Goal: Transaction & Acquisition: Subscribe to service/newsletter

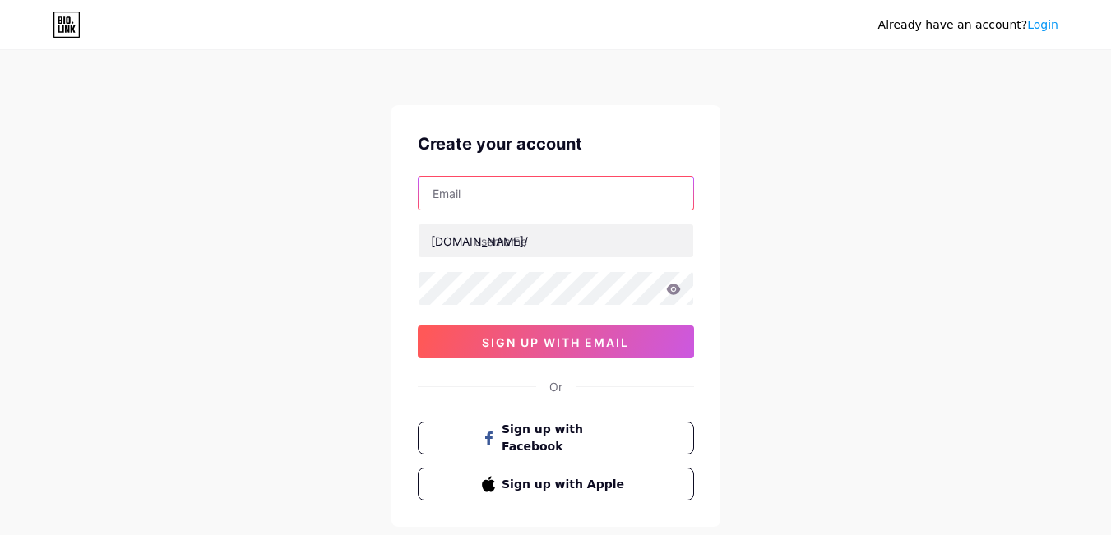
click at [519, 188] on input "text" at bounding box center [556, 193] width 275 height 33
paste input "[EMAIL_ADDRESS][DOMAIN_NAME]"
type input "[EMAIL_ADDRESS][DOMAIN_NAME]"
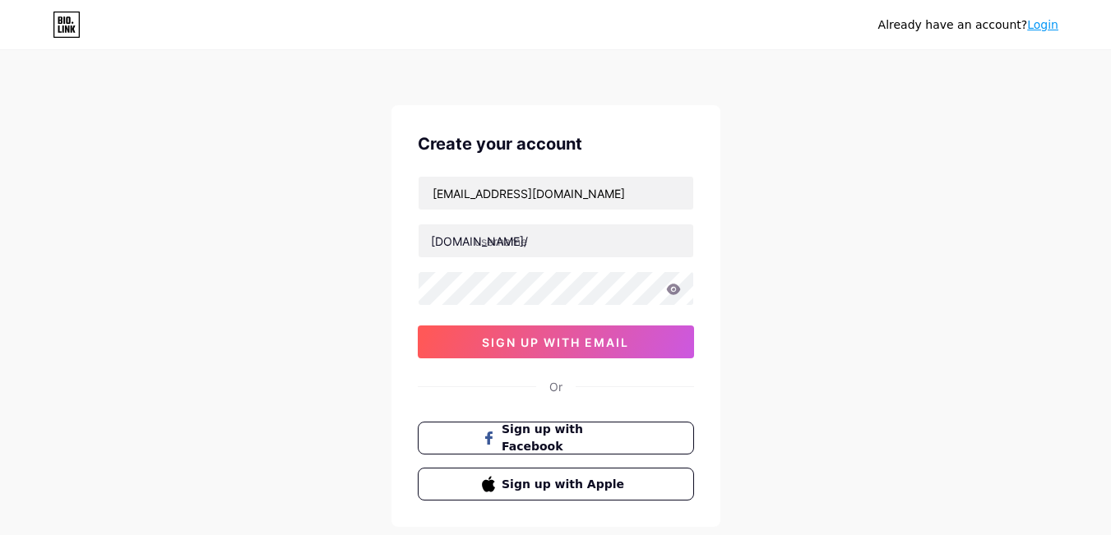
click at [465, 249] on div "[DOMAIN_NAME]/" at bounding box center [479, 241] width 97 height 17
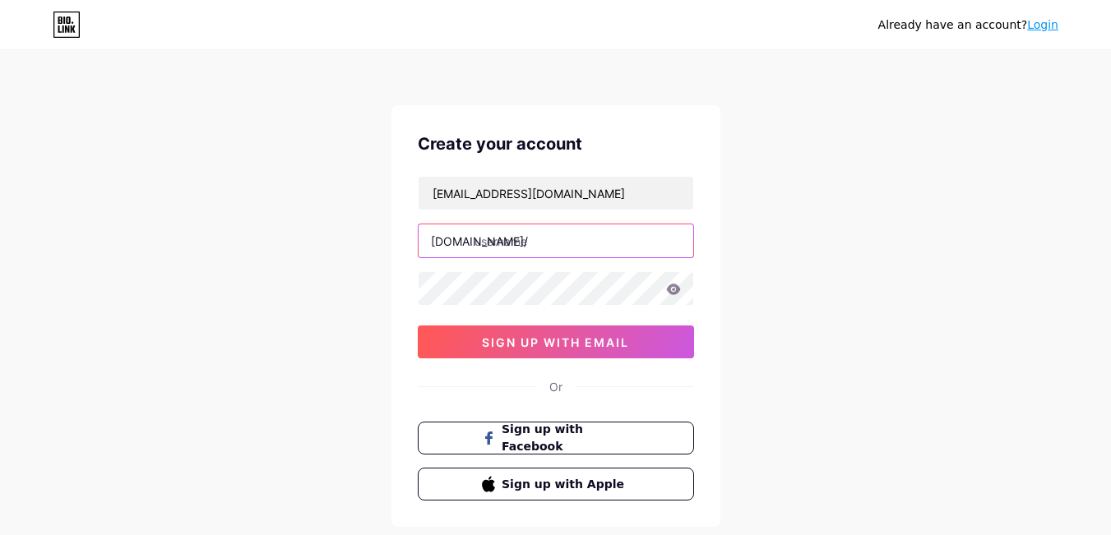
click at [512, 239] on input "text" at bounding box center [556, 241] width 275 height 33
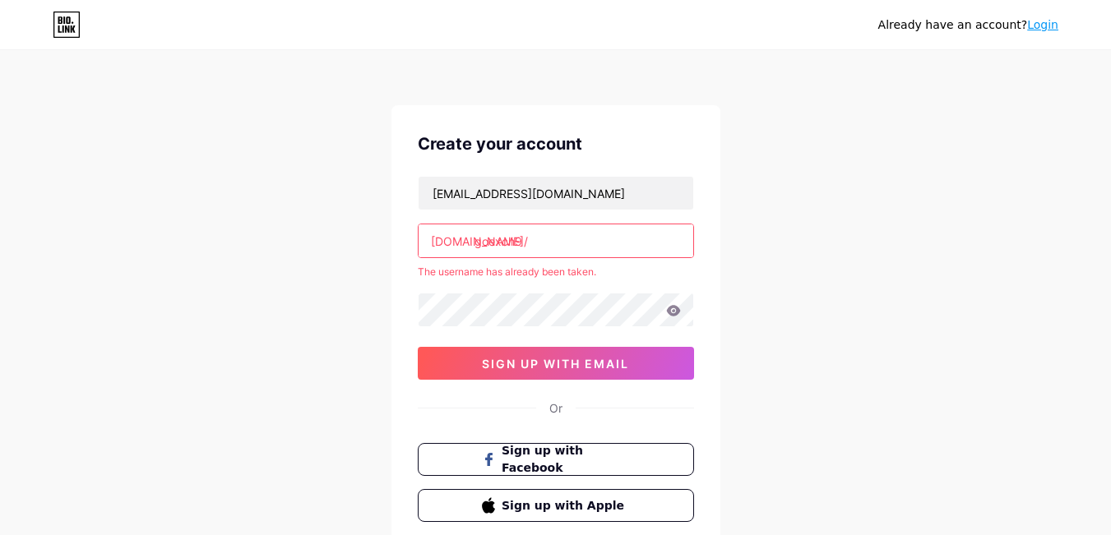
click at [567, 241] on input "goexch9" at bounding box center [556, 241] width 275 height 33
type input "goexch"
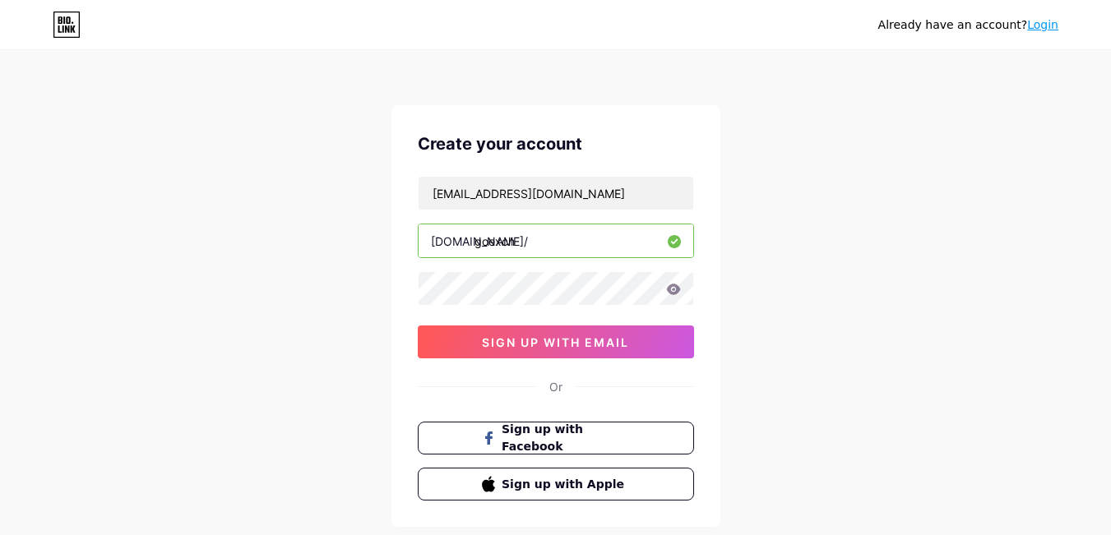
click at [474, 310] on div "[EMAIL_ADDRESS][DOMAIN_NAME] [DOMAIN_NAME]/ goexch 0cAFcWeA6REAMBr5ME8PuSupX-Hh…" at bounding box center [556, 267] width 276 height 183
click at [675, 289] on icon at bounding box center [673, 290] width 15 height 12
click at [674, 287] on icon at bounding box center [673, 289] width 14 height 11
click at [654, 287] on div at bounding box center [556, 288] width 276 height 35
click at [575, 346] on span "sign up with email" at bounding box center [555, 343] width 147 height 14
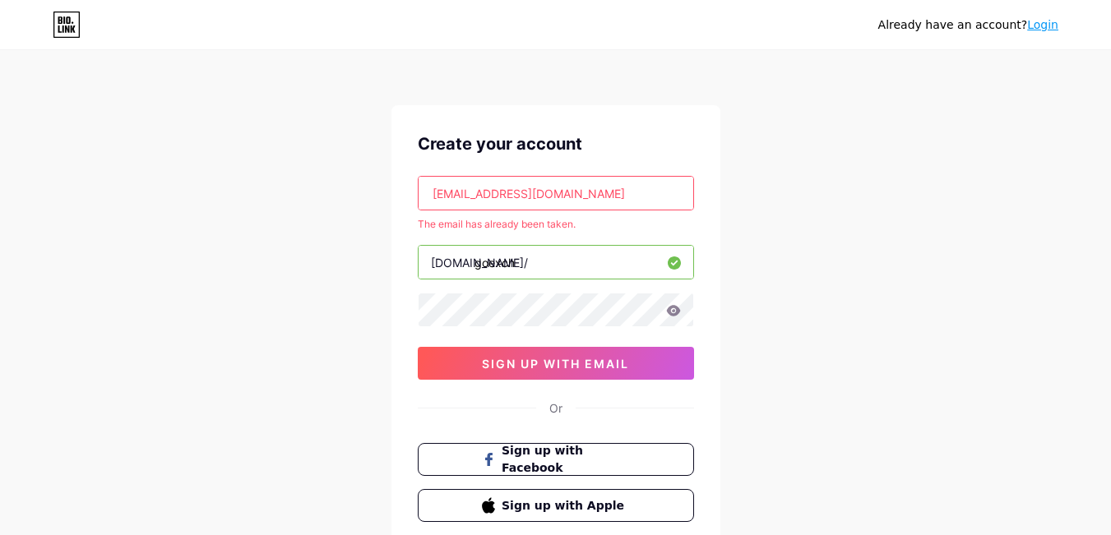
click at [488, 192] on input "[EMAIL_ADDRESS][DOMAIN_NAME]" at bounding box center [556, 193] width 275 height 33
click at [492, 197] on input "[EMAIL_ADDRESS][DOMAIN_NAME]" at bounding box center [556, 193] width 275 height 33
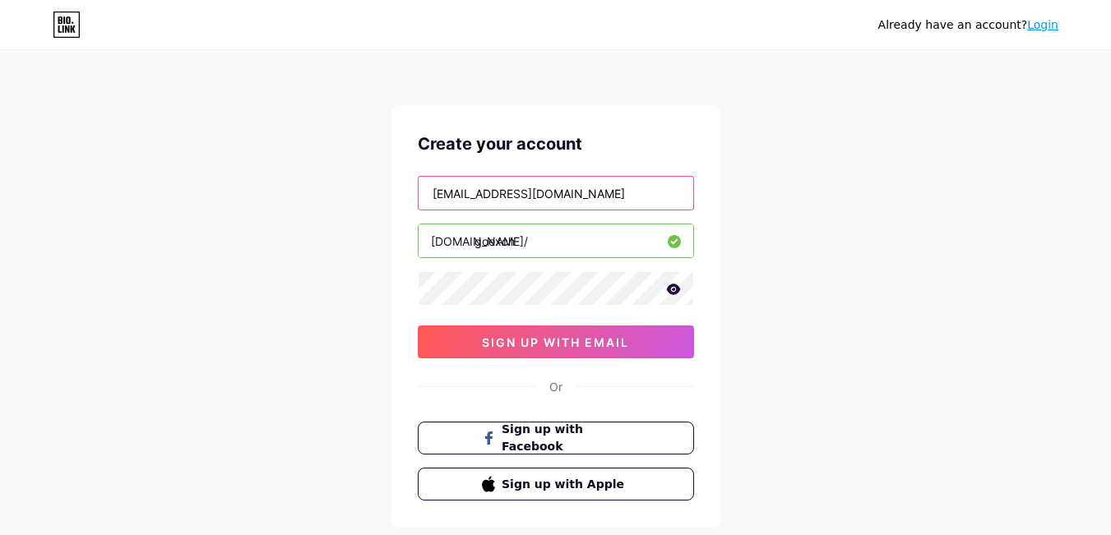
scroll to position [94, 0]
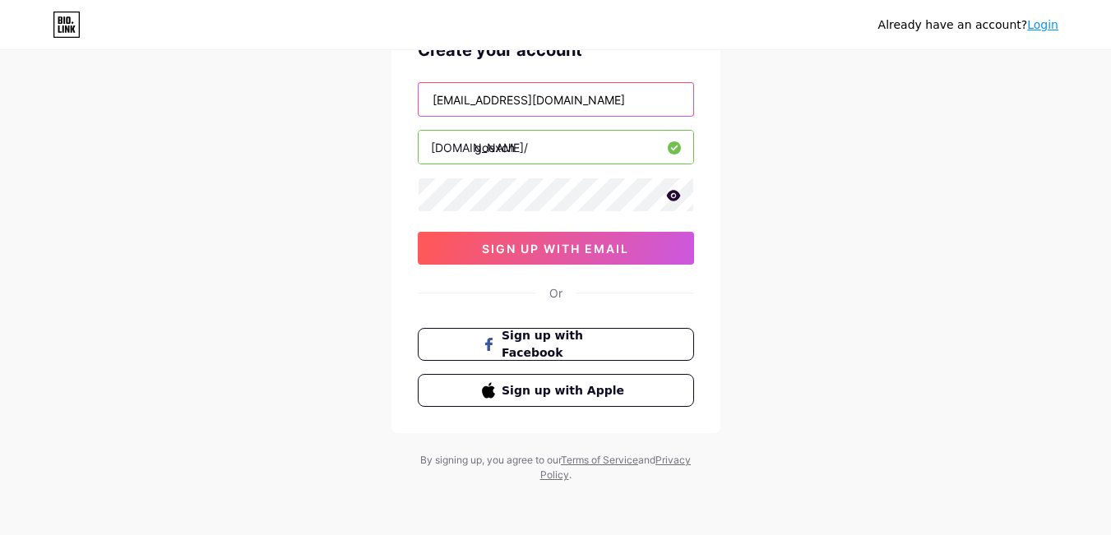
type input "[EMAIL_ADDRESS][DOMAIN_NAME]"
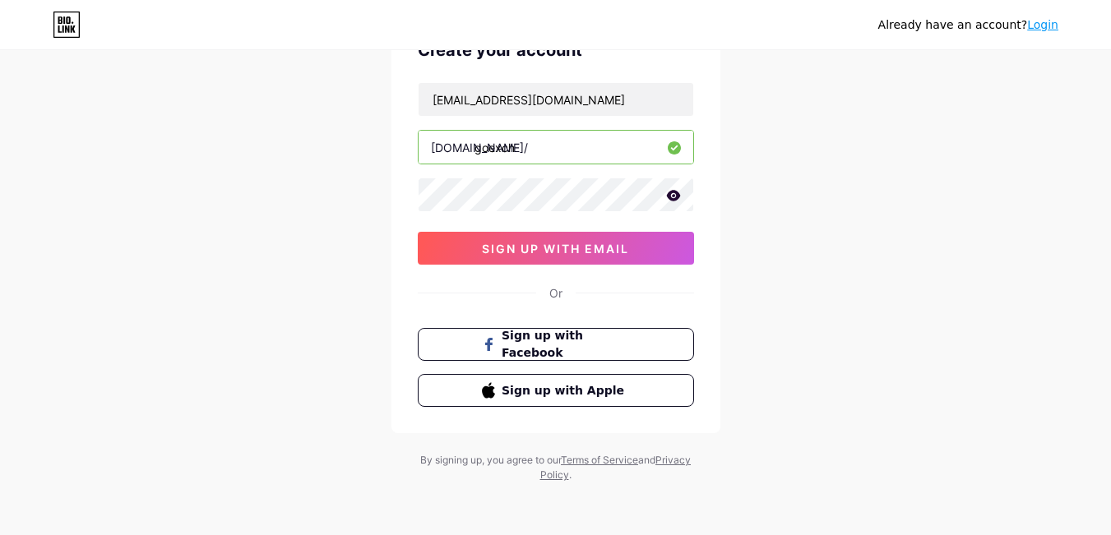
click at [513, 249] on span "sign up with email" at bounding box center [555, 249] width 147 height 14
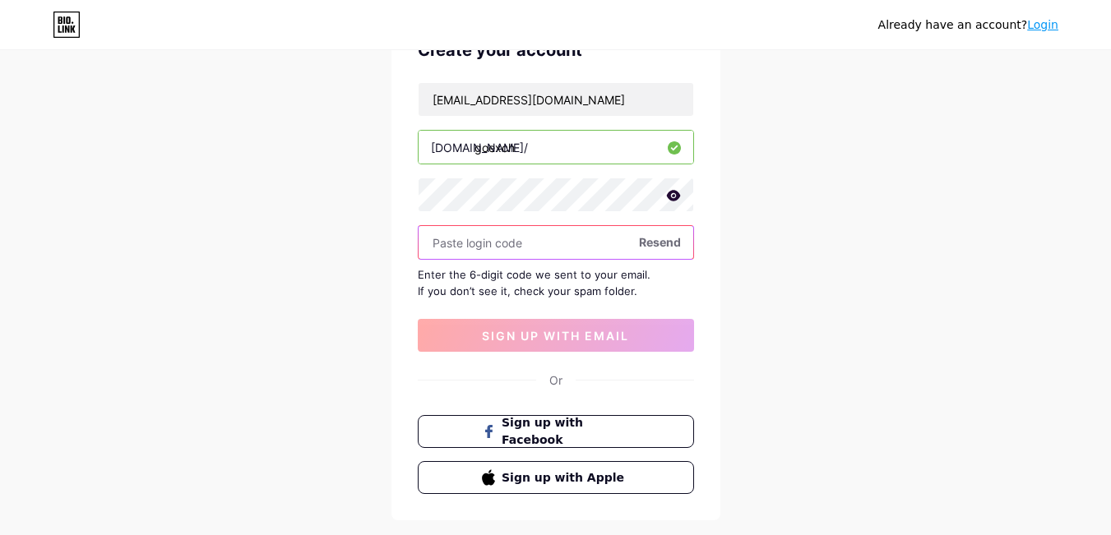
paste input "226605"
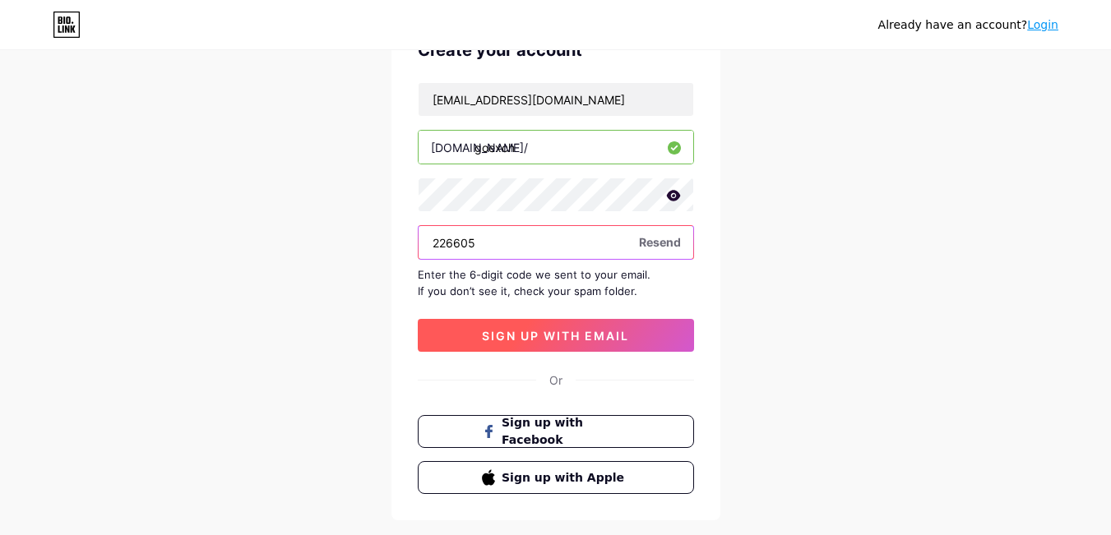
type input "226605"
click at [569, 336] on span "sign up with email" at bounding box center [555, 336] width 147 height 14
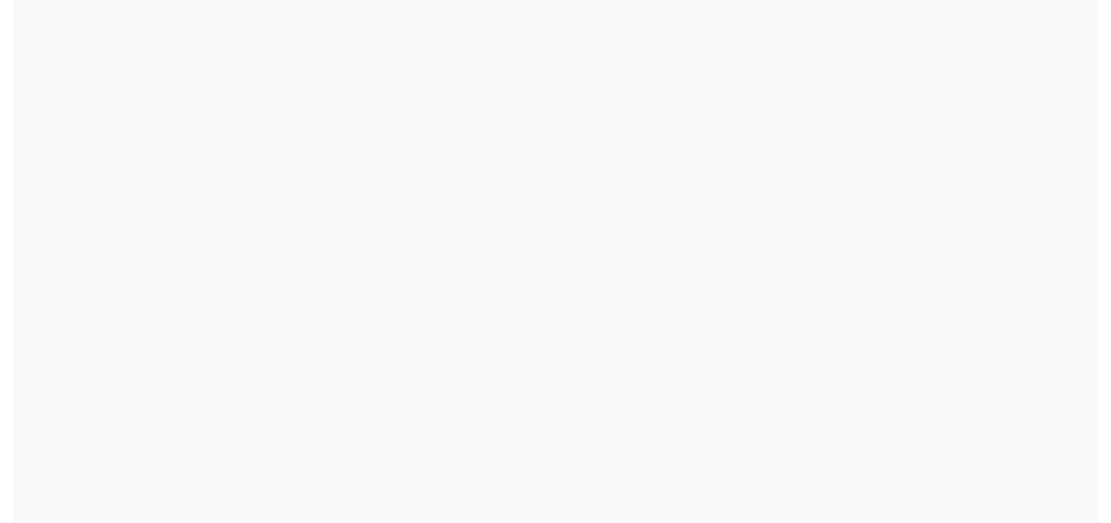
scroll to position [0, 0]
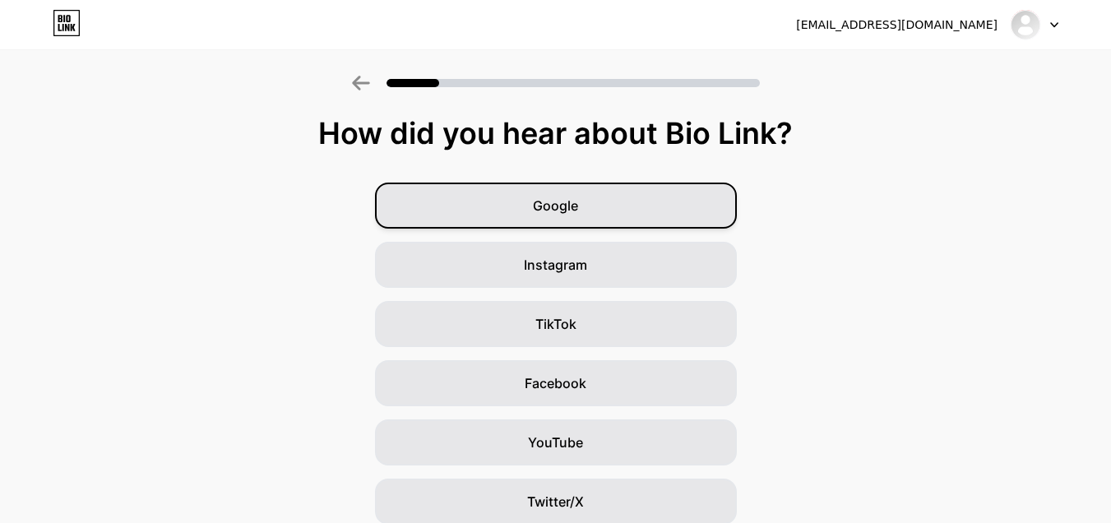
click at [600, 214] on div "Google" at bounding box center [556, 206] width 362 height 46
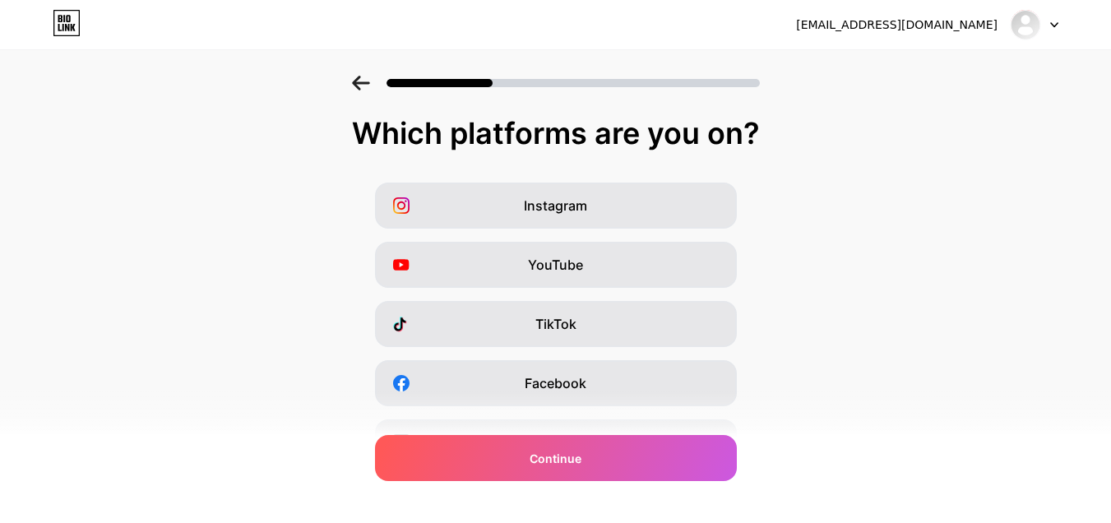
scroll to position [268, 0]
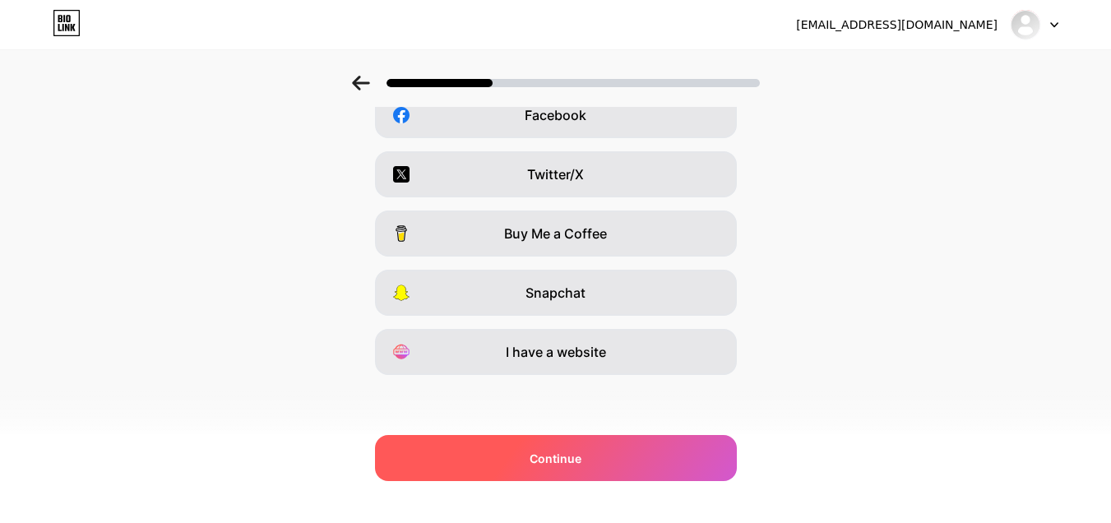
click at [571, 465] on span "Continue" at bounding box center [556, 458] width 52 height 17
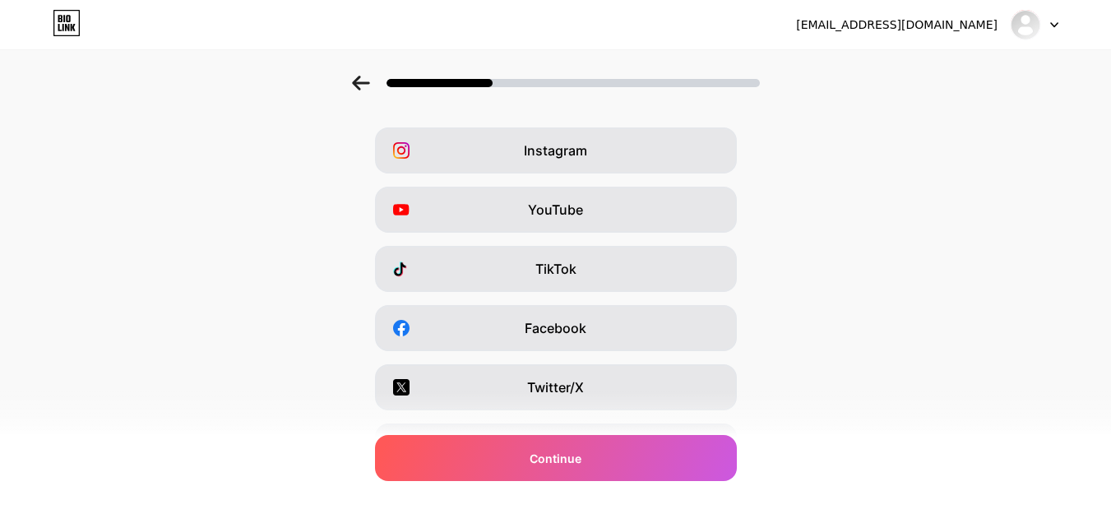
scroll to position [58, 0]
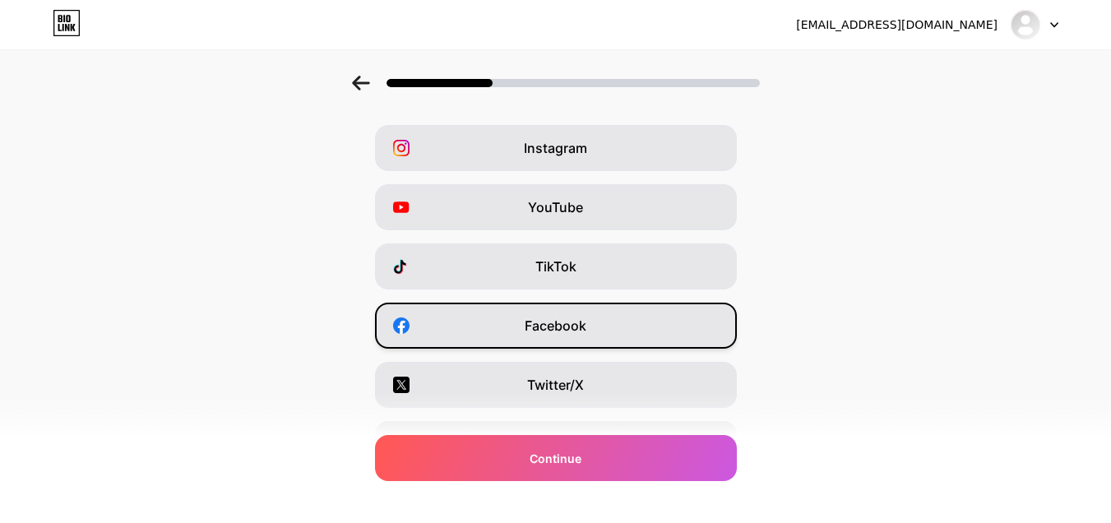
click at [605, 322] on div "Facebook" at bounding box center [556, 326] width 362 height 46
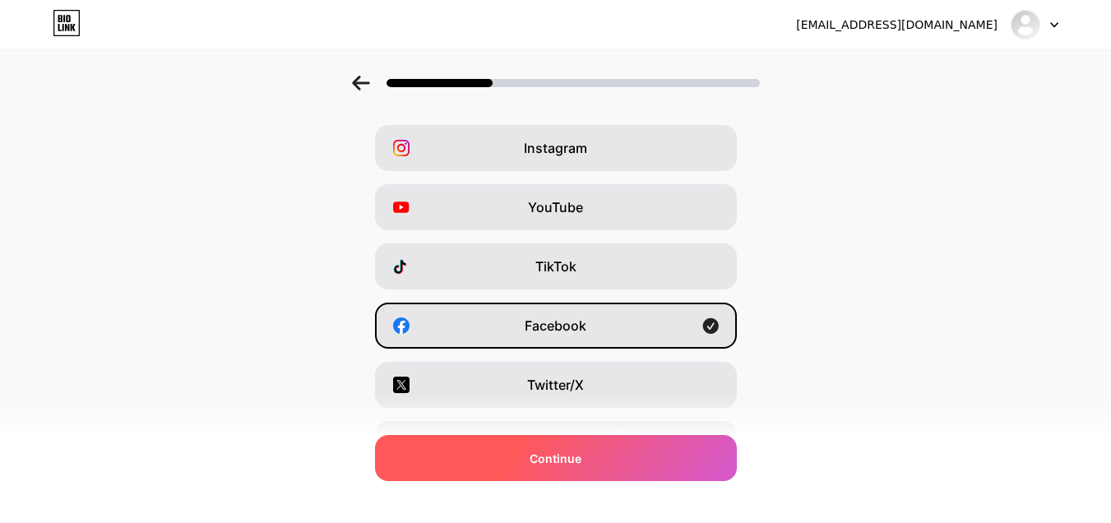
click at [575, 465] on span "Continue" at bounding box center [556, 458] width 52 height 17
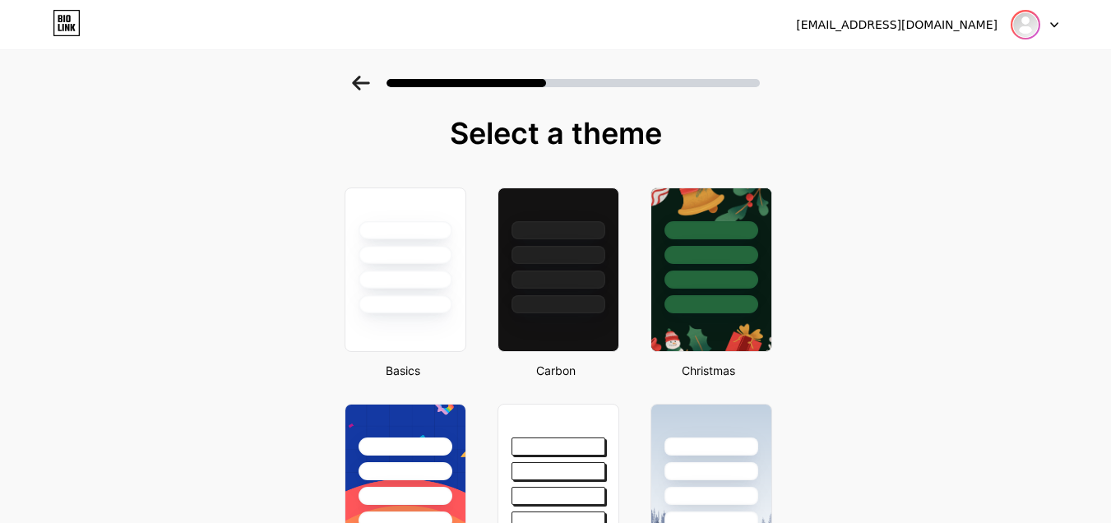
click at [1029, 21] on img at bounding box center [1025, 25] width 26 height 26
click at [425, 280] on div at bounding box center [405, 280] width 96 height 19
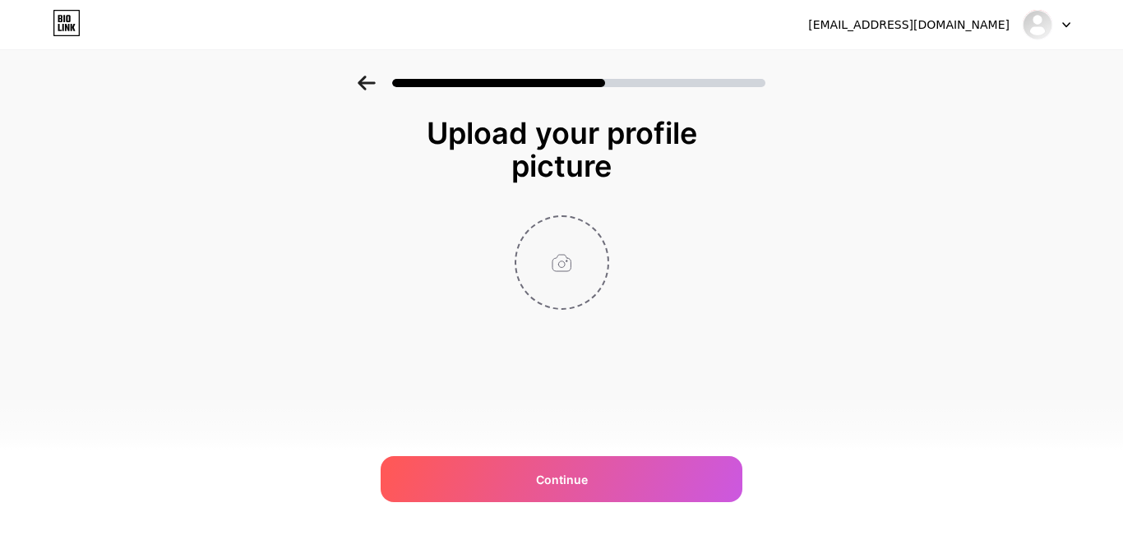
click at [563, 266] on input "file" at bounding box center [561, 262] width 91 height 91
type input "C:\fakepath\GoExch9.png"
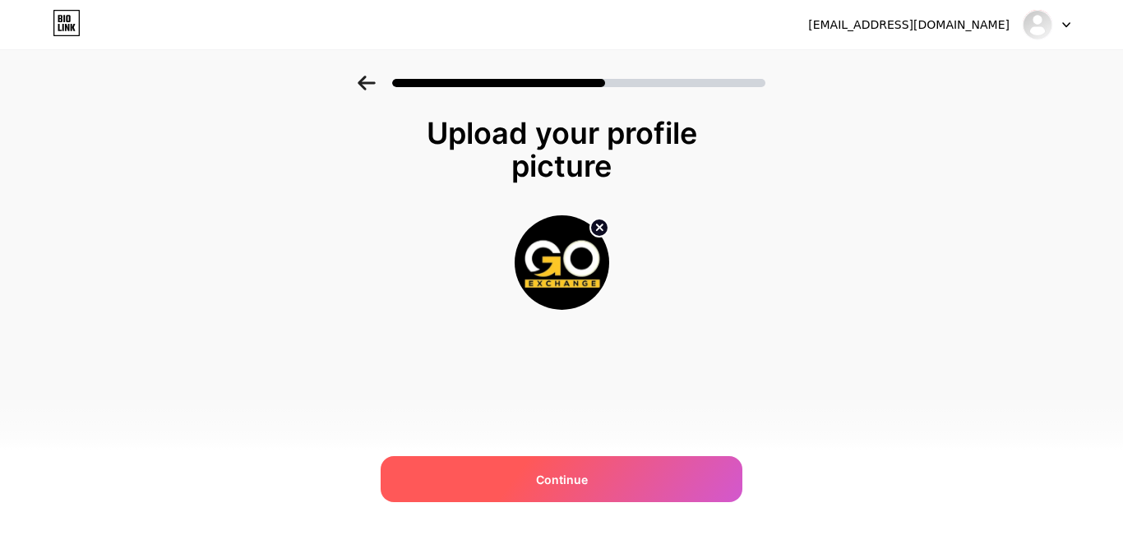
click at [569, 474] on span "Continue" at bounding box center [562, 479] width 52 height 17
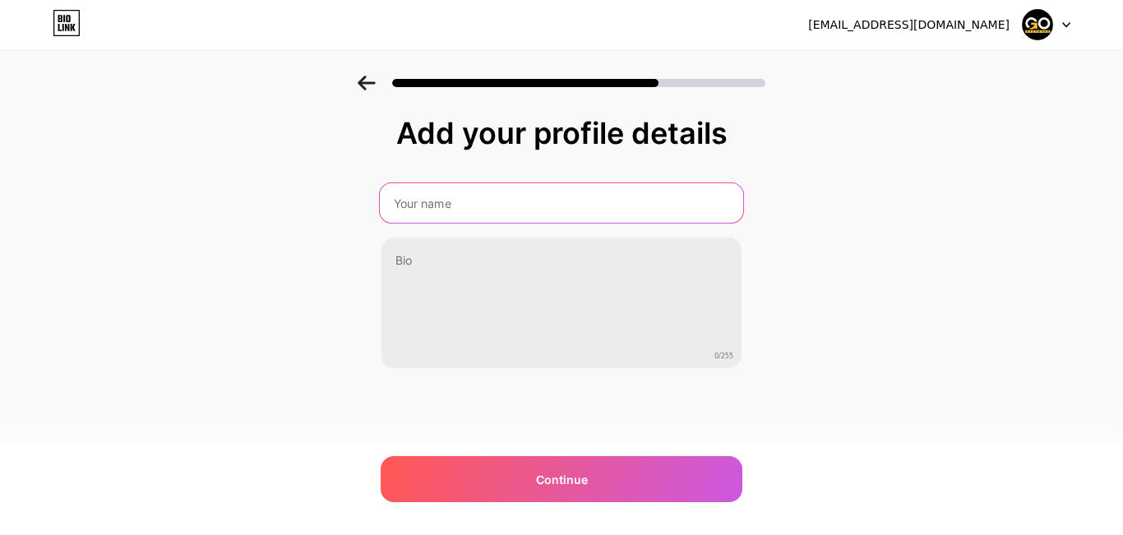
click at [494, 201] on input "text" at bounding box center [561, 202] width 363 height 39
type input "Go Exchange9"
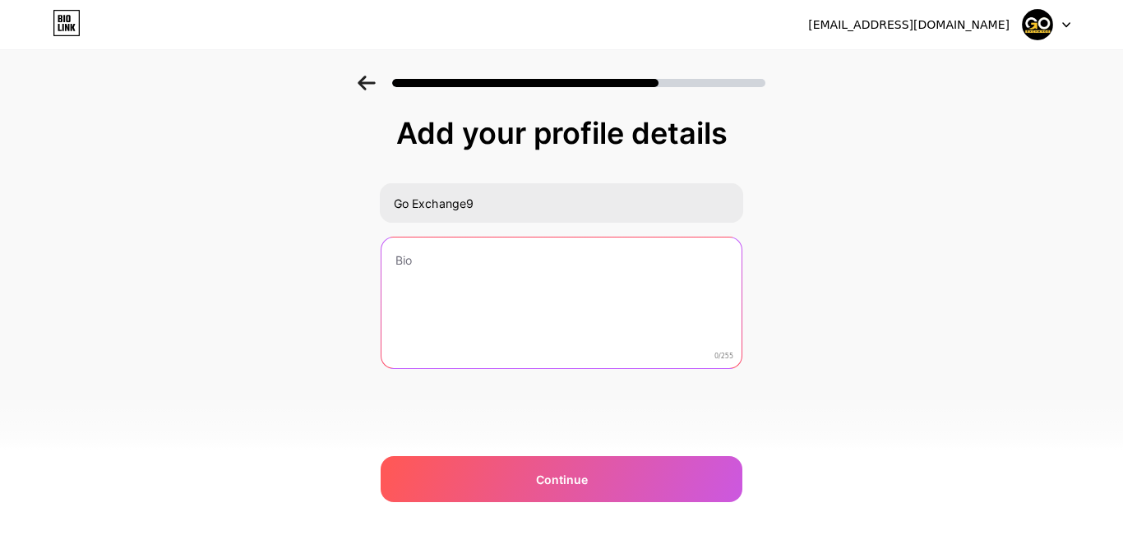
click at [465, 265] on textarea at bounding box center [562, 304] width 360 height 132
paste textarea "GoExch9 is a leading online gaming and betting platform in [GEOGRAPHIC_DATA], o…"
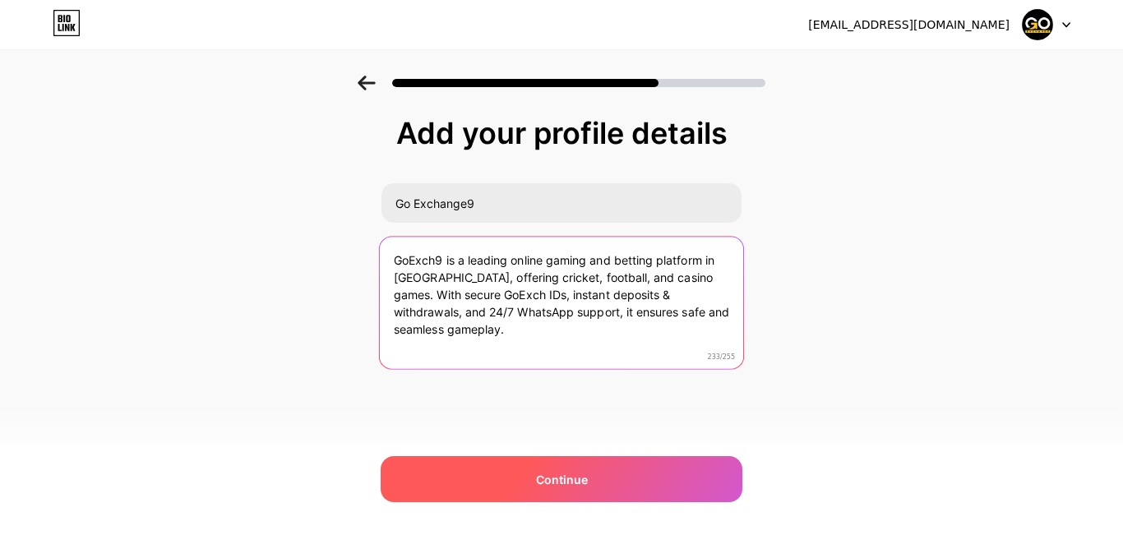
type textarea "GoExch9 is a leading online gaming and betting platform in [GEOGRAPHIC_DATA], o…"
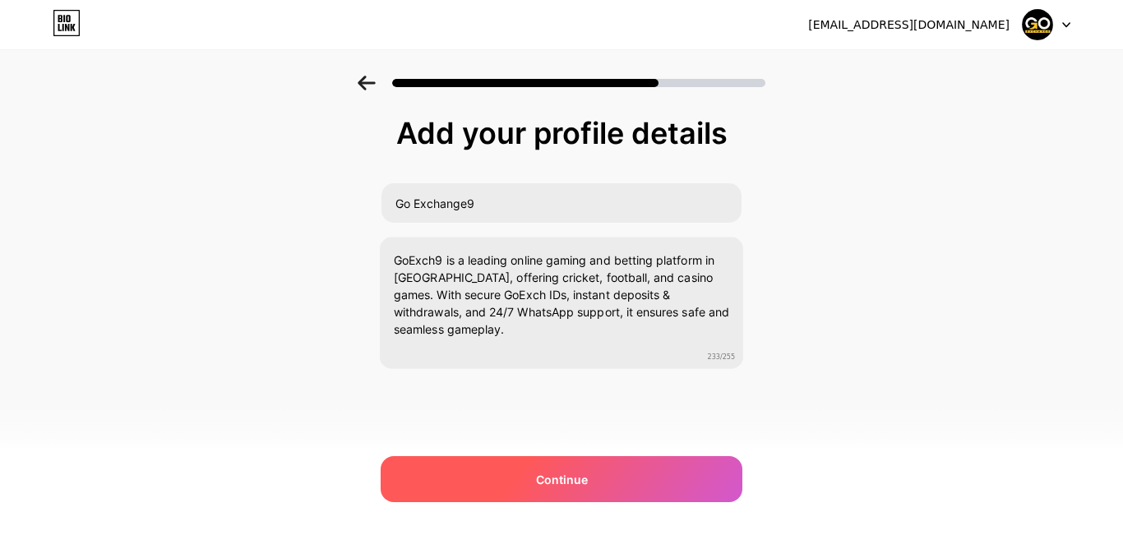
click at [567, 484] on span "Continue" at bounding box center [562, 479] width 52 height 17
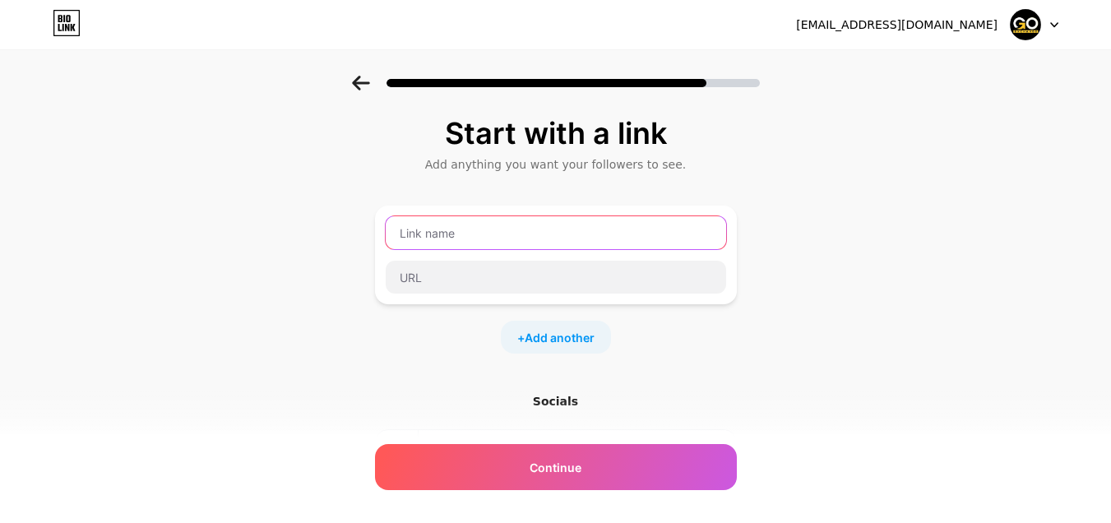
click at [466, 239] on input "text" at bounding box center [556, 232] width 340 height 33
type input "g"
click at [502, 229] on input "text" at bounding box center [556, 232] width 340 height 33
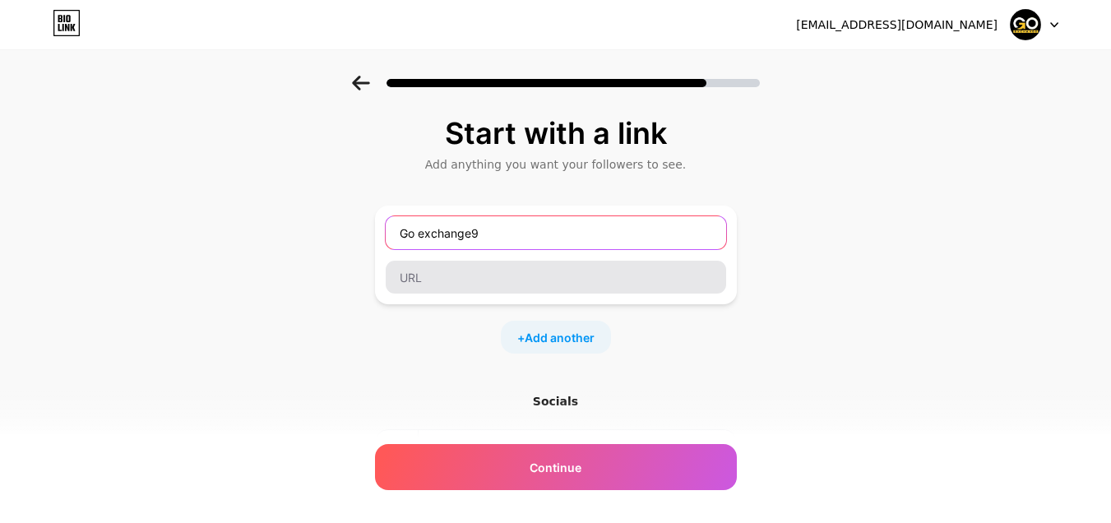
type input "Go exchange9"
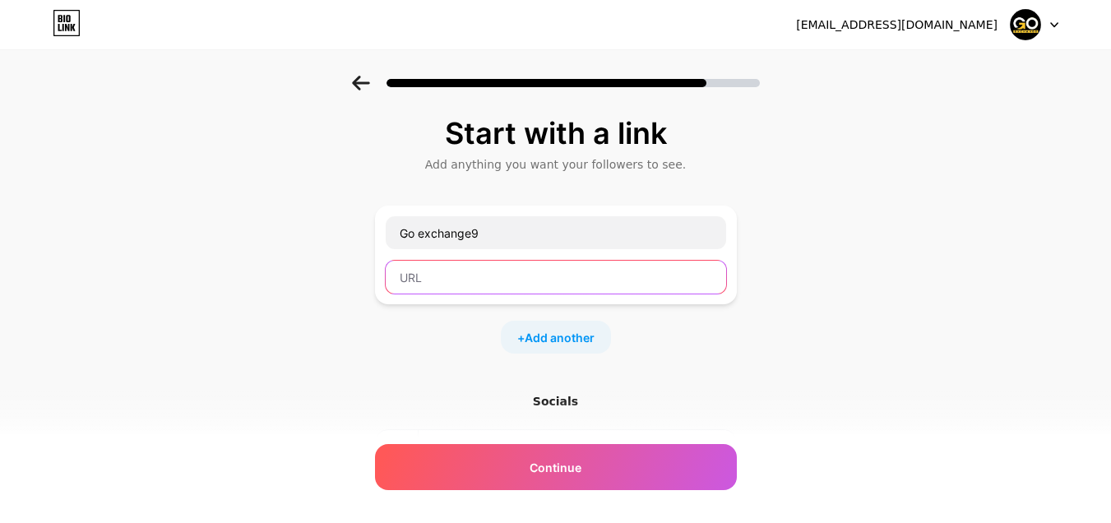
click at [458, 271] on input "text" at bounding box center [556, 277] width 340 height 33
paste input "[URL][DOMAIN_NAME]"
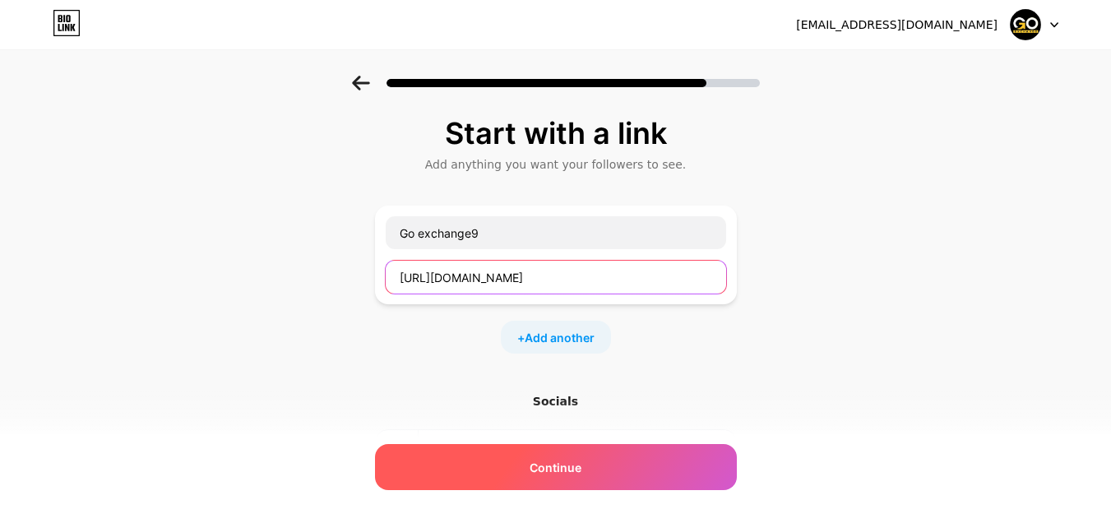
type input "[URL][DOMAIN_NAME]"
click at [556, 466] on span "Continue" at bounding box center [556, 467] width 52 height 17
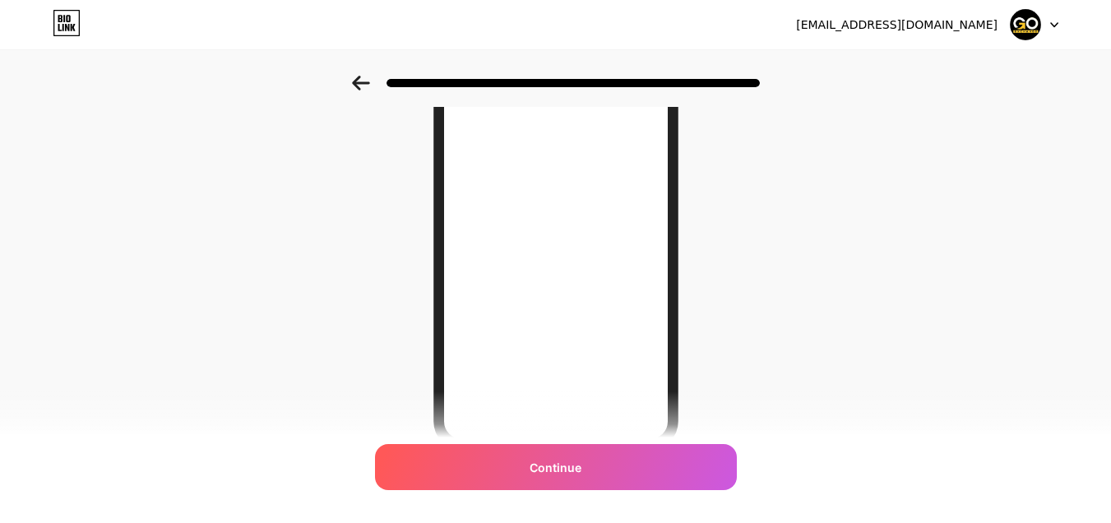
scroll to position [303, 0]
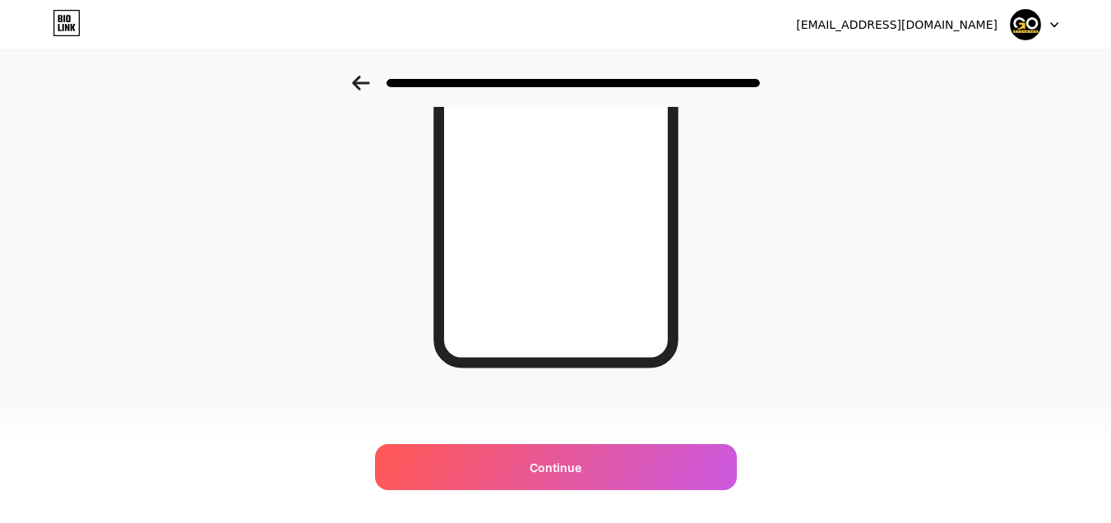
click at [1052, 21] on div at bounding box center [1035, 25] width 48 height 30
click at [950, 171] on div "Looking Good! Continue" at bounding box center [555, 114] width 1111 height 685
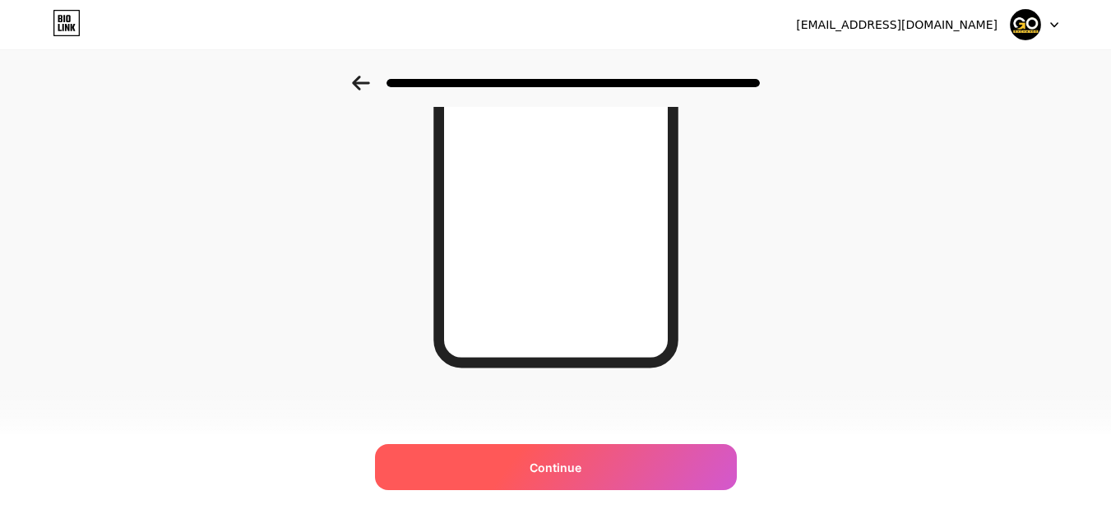
click at [539, 472] on span "Continue" at bounding box center [556, 467] width 52 height 17
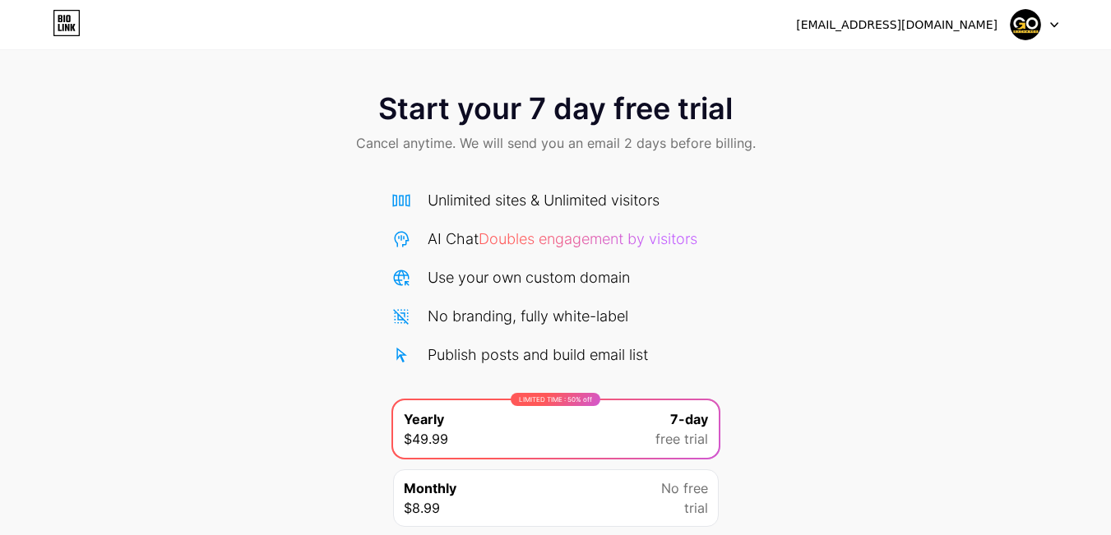
scroll to position [127, 0]
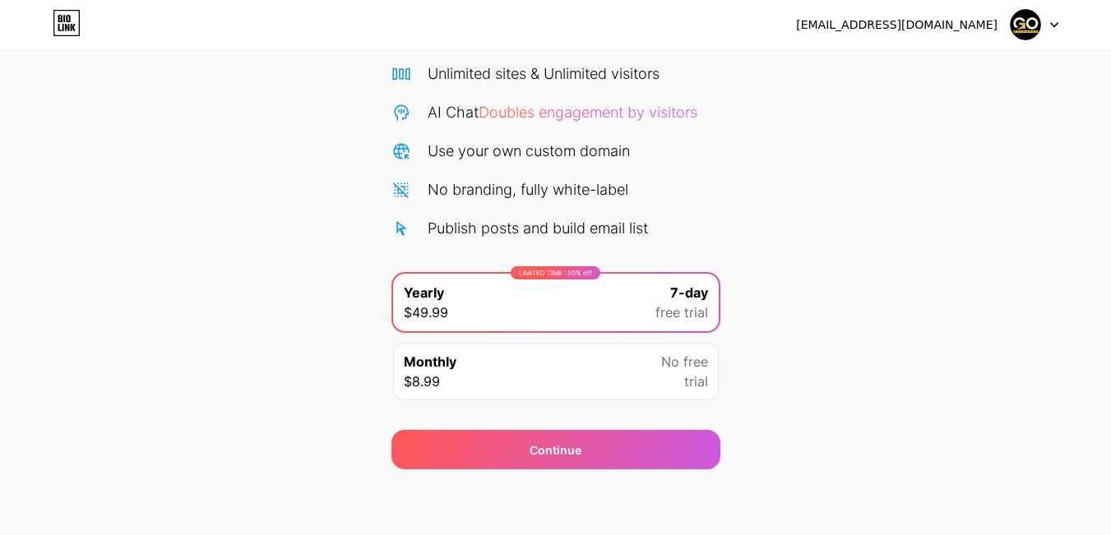
click at [1012, 28] on img at bounding box center [1025, 24] width 31 height 31
click at [950, 33] on div "[EMAIL_ADDRESS][DOMAIN_NAME]" at bounding box center [896, 24] width 201 height 17
click at [942, 23] on div "[EMAIL_ADDRESS][DOMAIN_NAME]" at bounding box center [896, 24] width 201 height 17
click at [1058, 20] on div at bounding box center [1035, 25] width 48 height 30
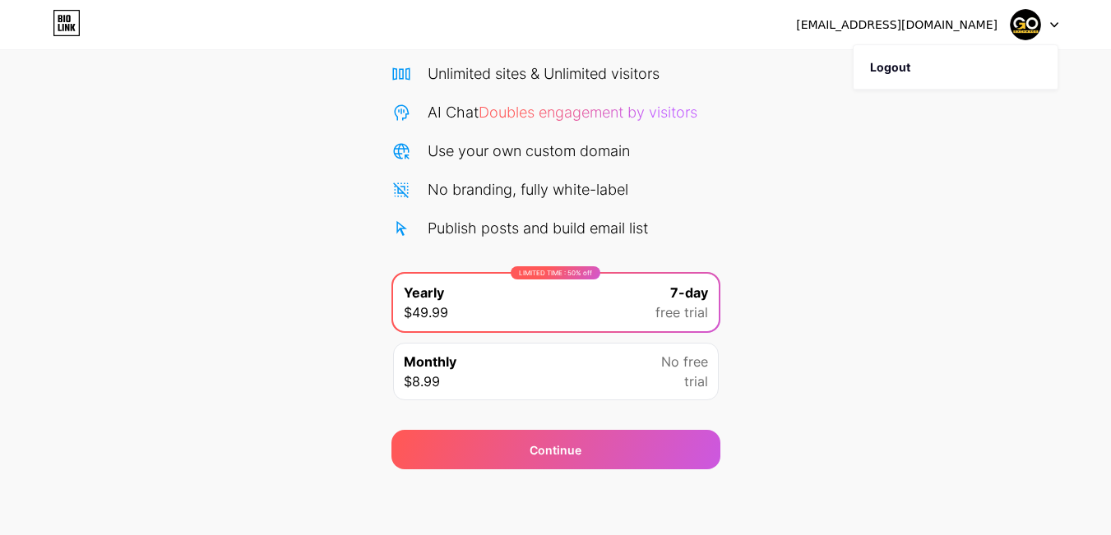
click at [1028, 23] on img at bounding box center [1025, 24] width 31 height 31
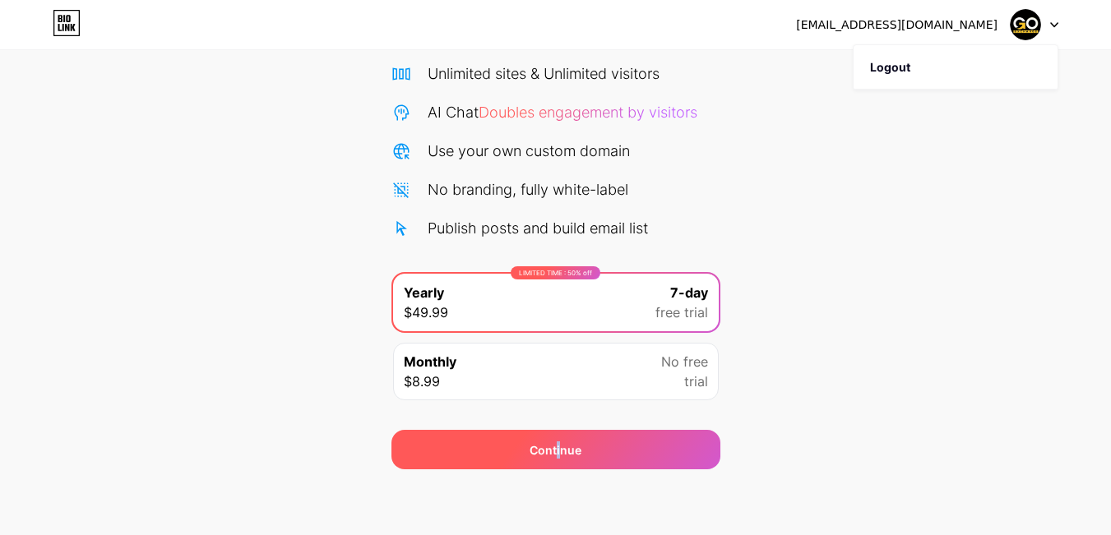
click at [559, 455] on div "Continue" at bounding box center [556, 450] width 52 height 17
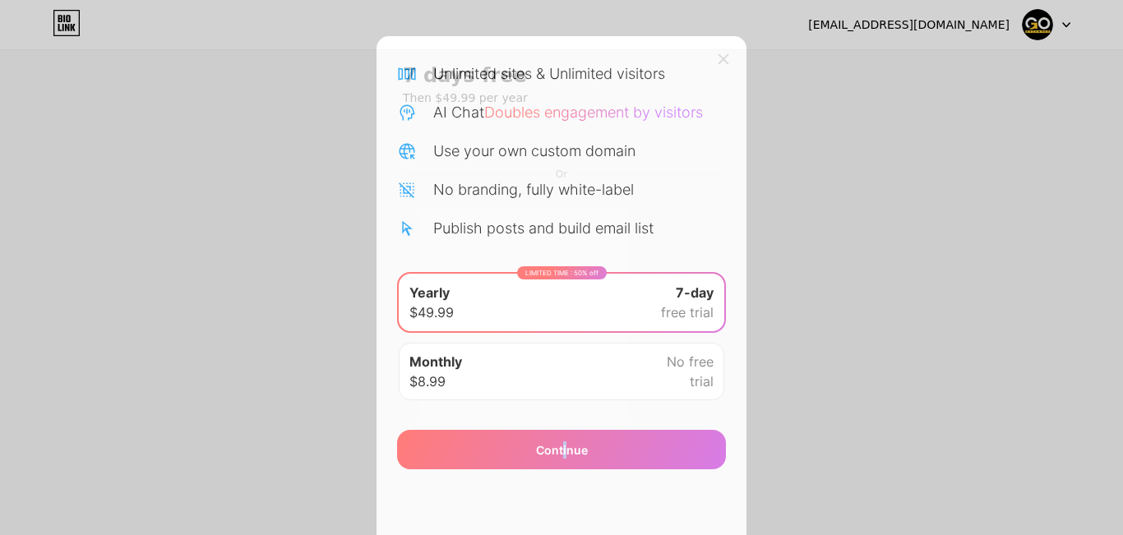
scroll to position [127, 0]
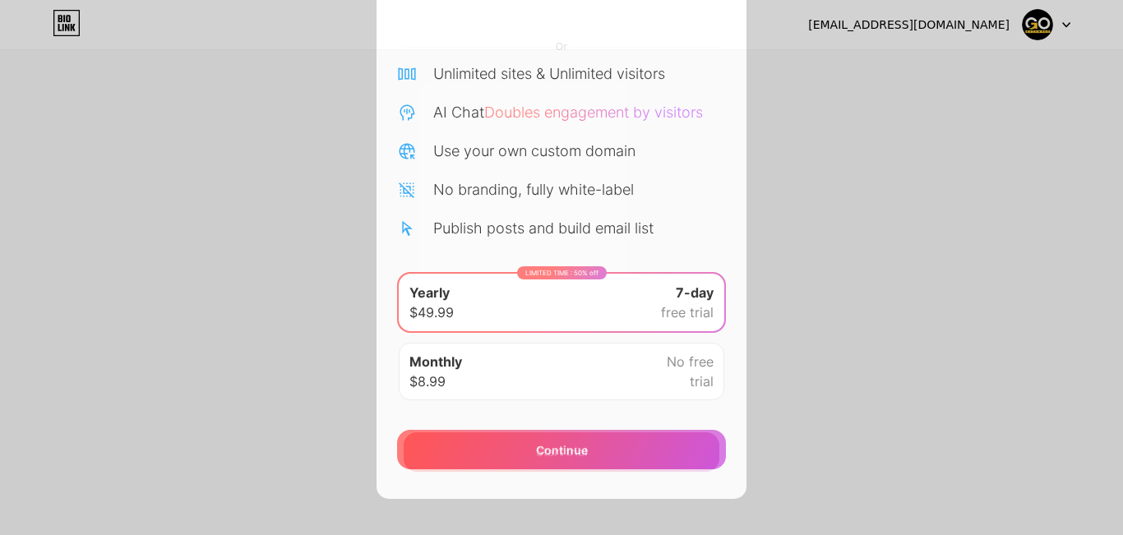
click at [576, 449] on span "Start trial" at bounding box center [562, 451] width 52 height 17
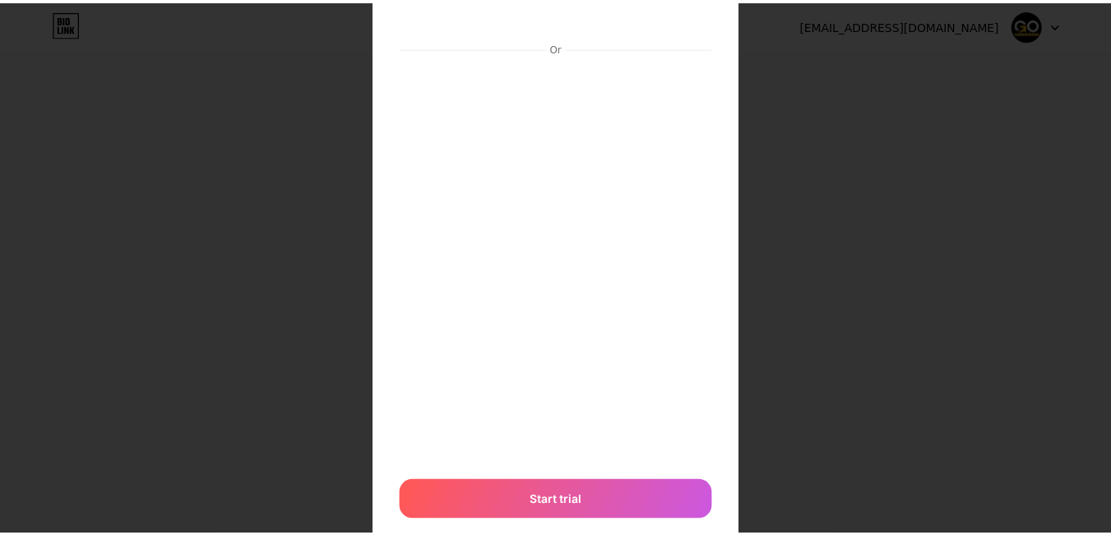
scroll to position [0, 0]
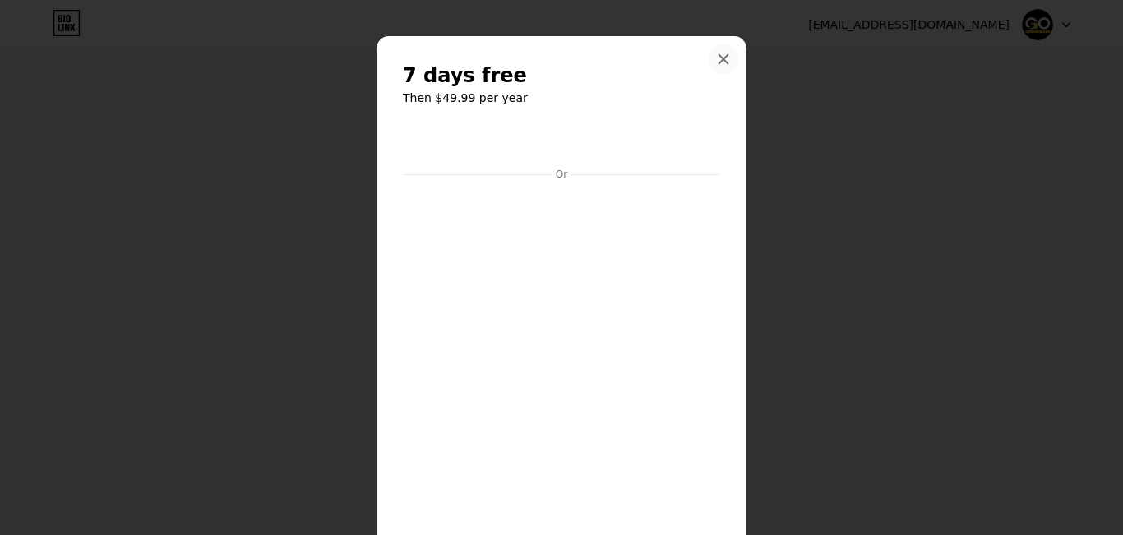
click at [720, 61] on icon at bounding box center [724, 59] width 9 height 9
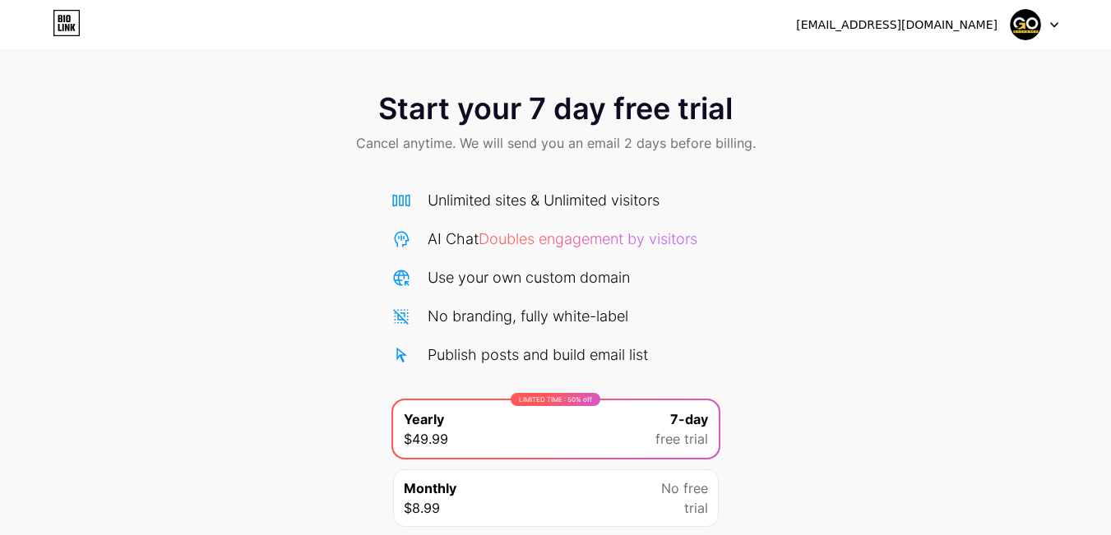
click at [1030, 17] on img at bounding box center [1025, 24] width 31 height 31
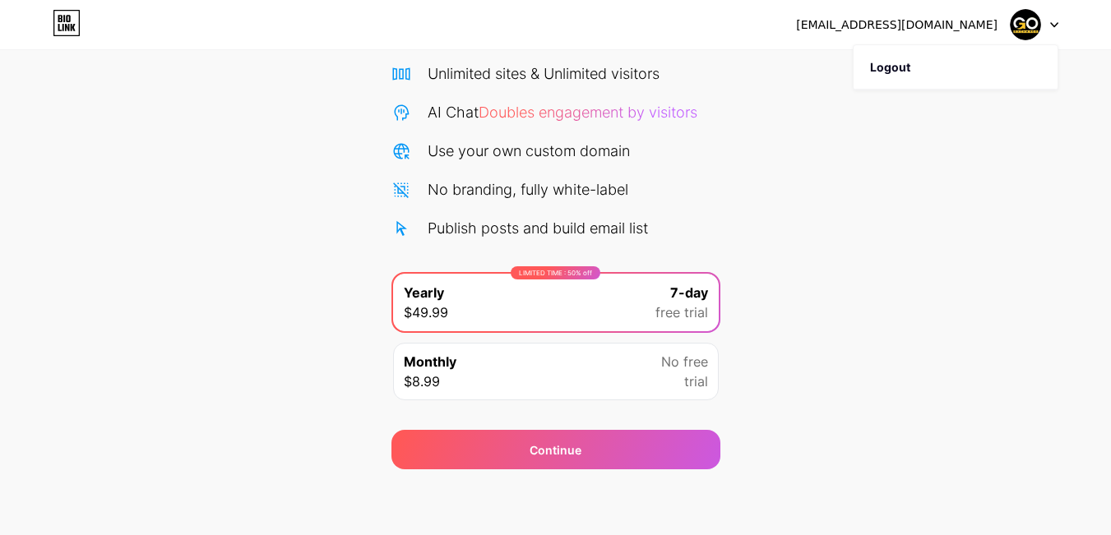
click at [1030, 19] on img at bounding box center [1025, 24] width 31 height 31
click at [62, 22] on icon at bounding box center [67, 23] width 28 height 26
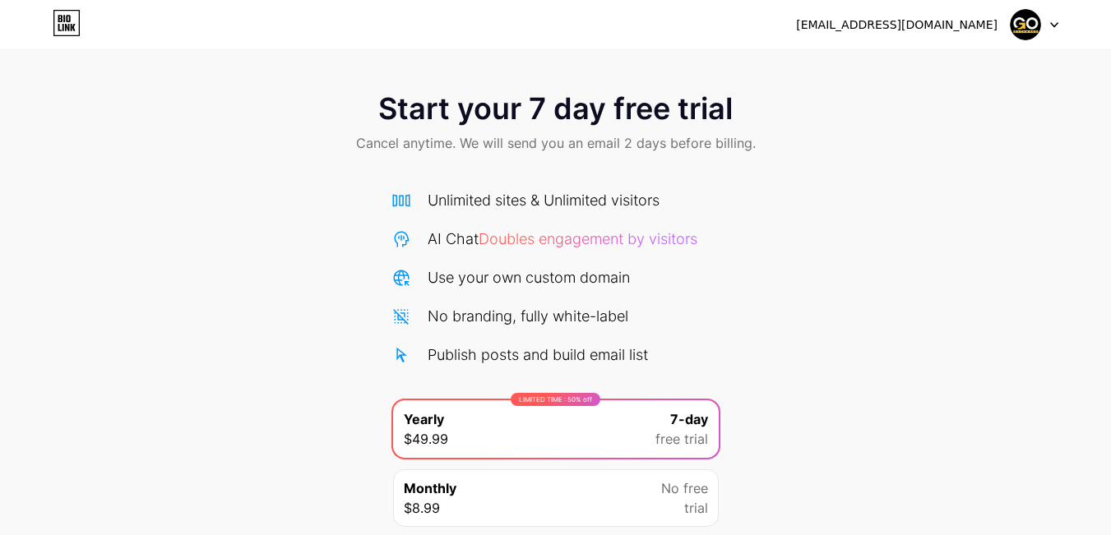
click at [62, 24] on icon at bounding box center [67, 23] width 28 height 26
click at [1049, 25] on div at bounding box center [1035, 25] width 48 height 30
click at [957, 29] on div "[EMAIL_ADDRESS][DOMAIN_NAME]" at bounding box center [896, 24] width 201 height 17
click at [1053, 25] on icon at bounding box center [1054, 25] width 7 height 4
click at [1032, 26] on img at bounding box center [1025, 24] width 31 height 31
